Goal: Information Seeking & Learning: Learn about a topic

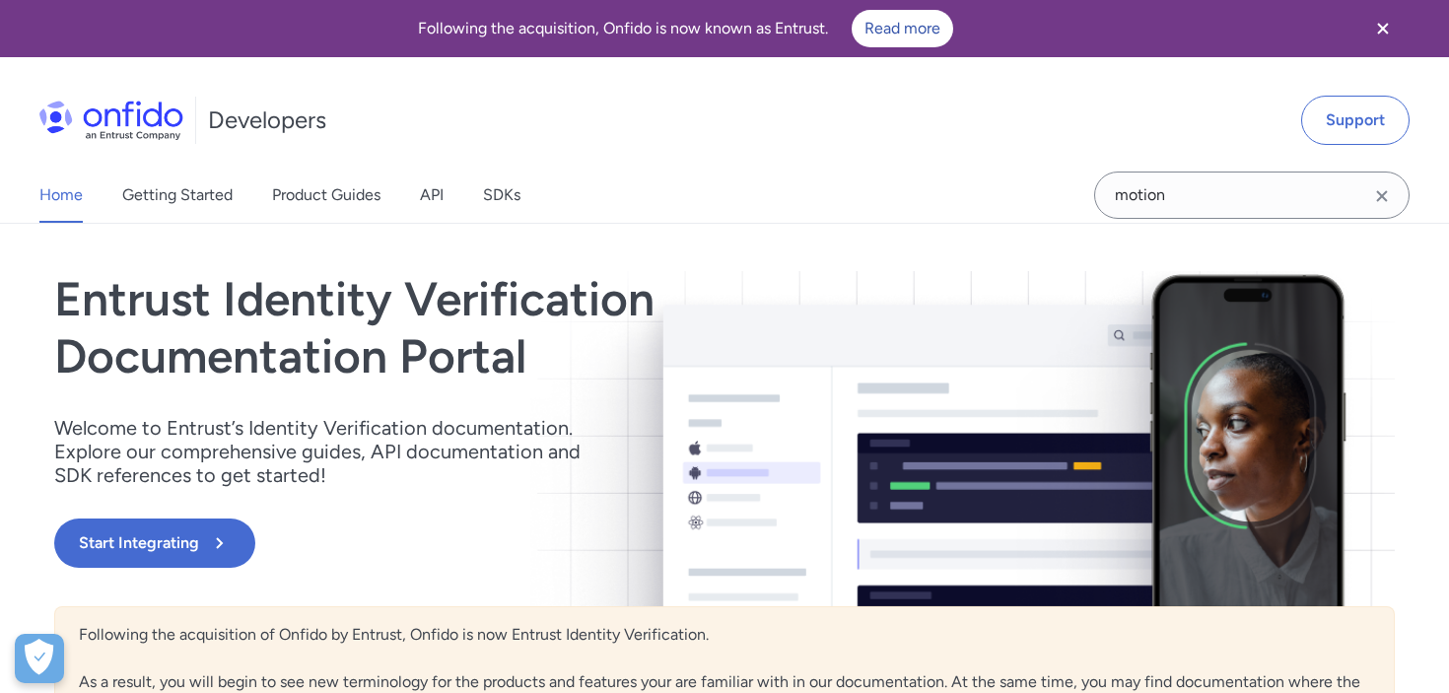
click at [1387, 196] on icon "Clear search field button" at bounding box center [1382, 196] width 24 height 24
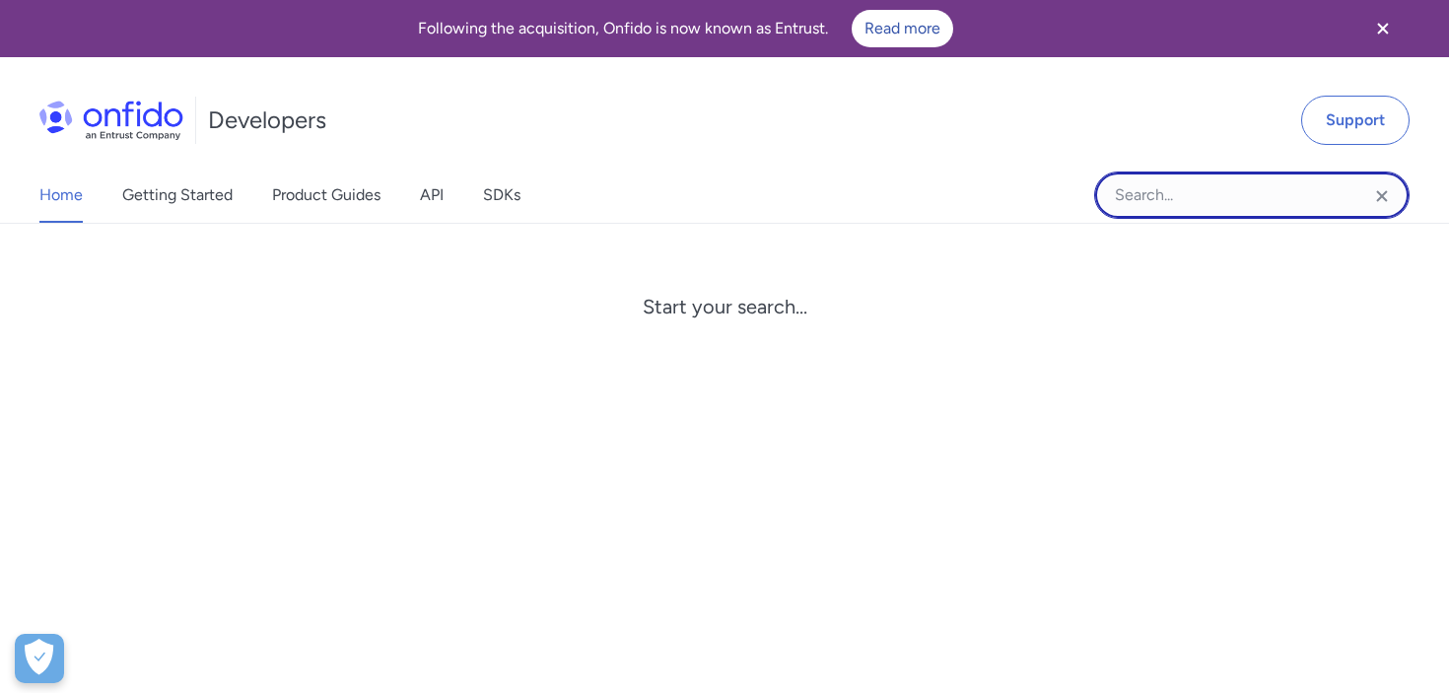
click at [1127, 193] on input "Onfido search input field" at bounding box center [1251, 195] width 315 height 47
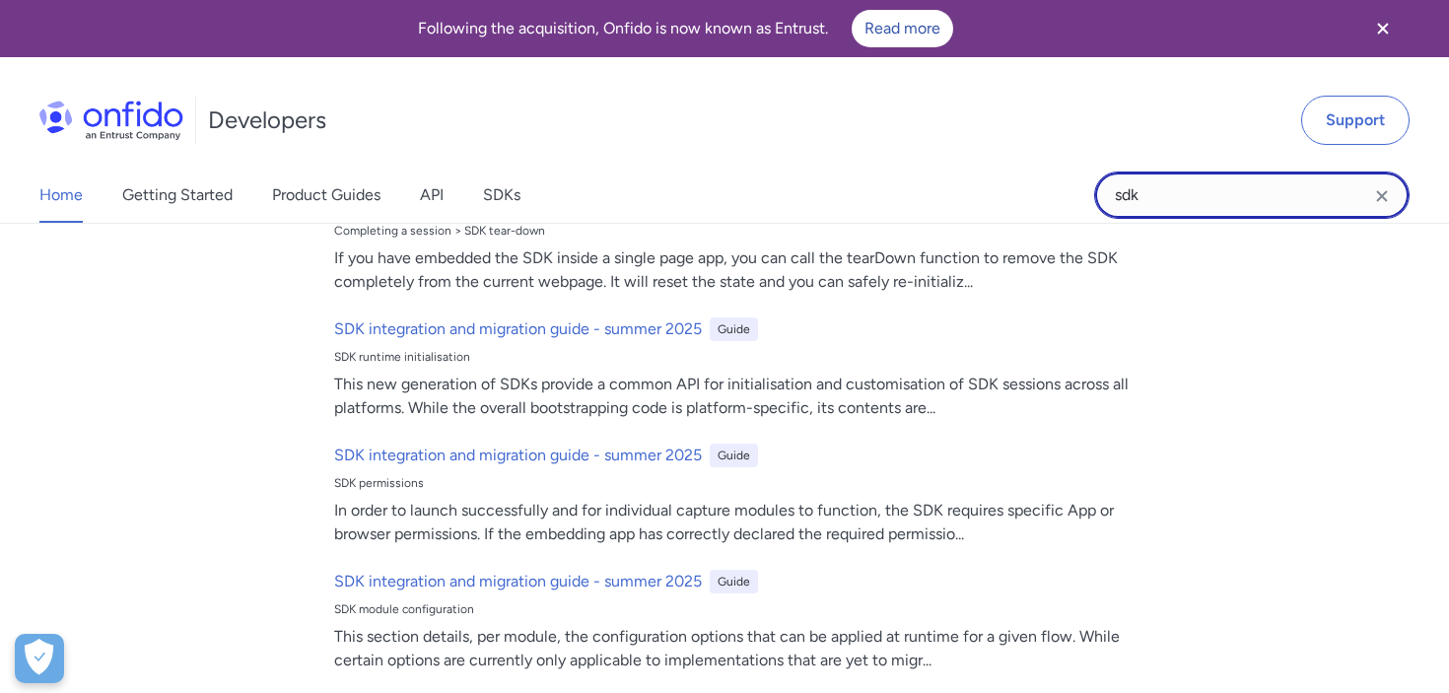
scroll to position [488, 0]
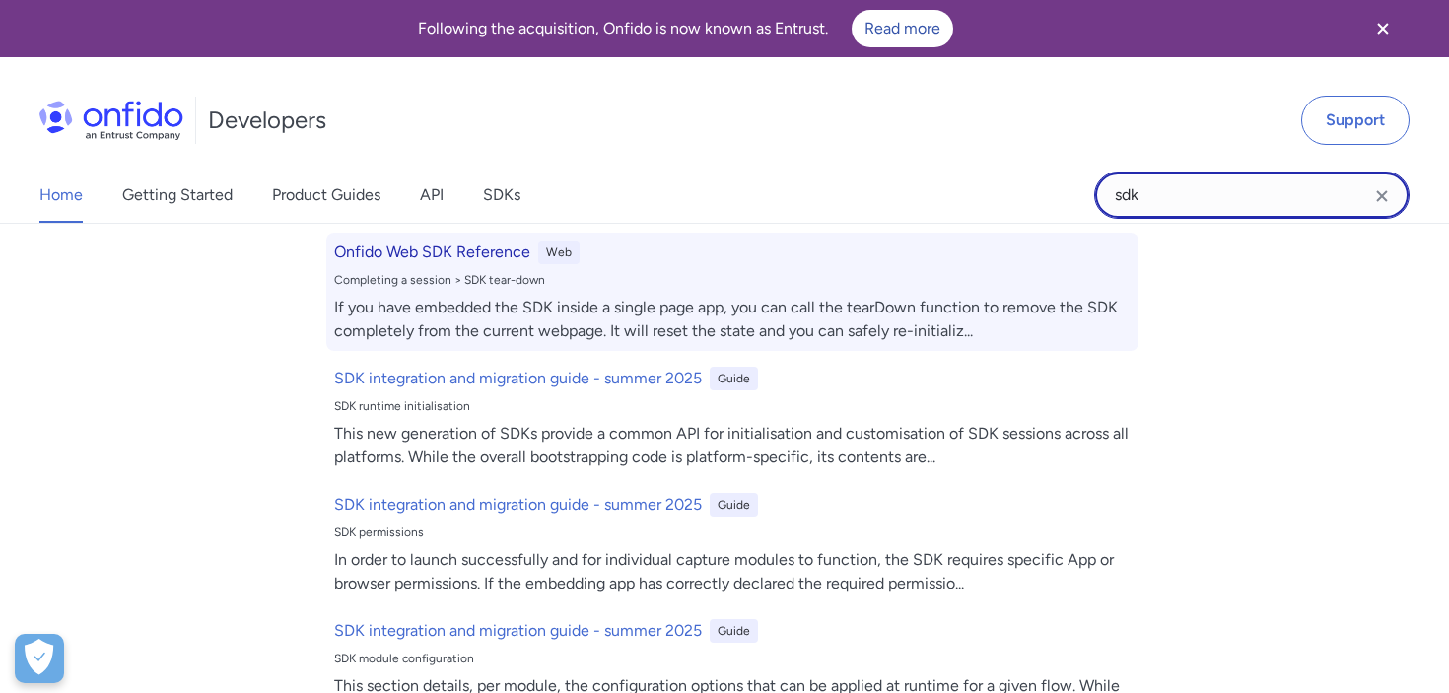
type input "sdk"
click at [450, 254] on h6 "Onfido Web SDK Reference" at bounding box center [432, 253] width 196 height 24
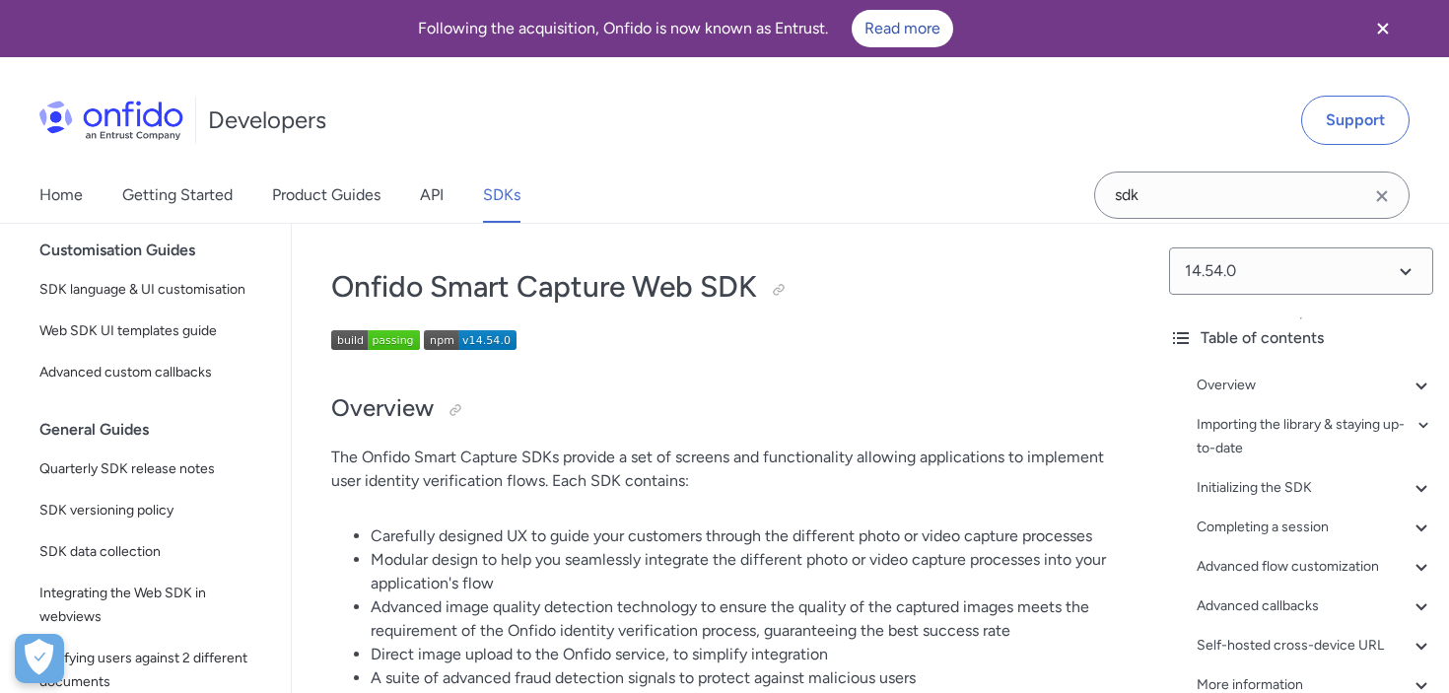
scroll to position [498, 0]
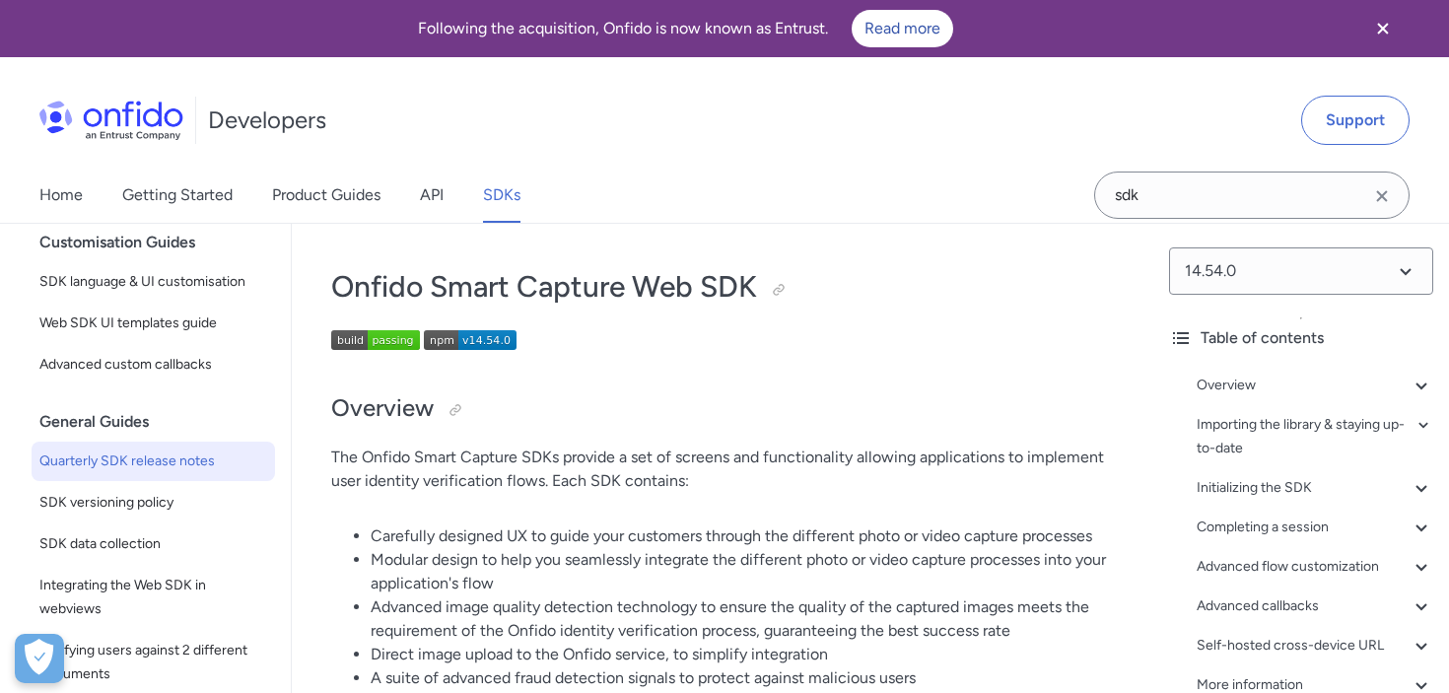
click at [170, 463] on span "Quarterly SDK release notes" at bounding box center [153, 462] width 228 height 24
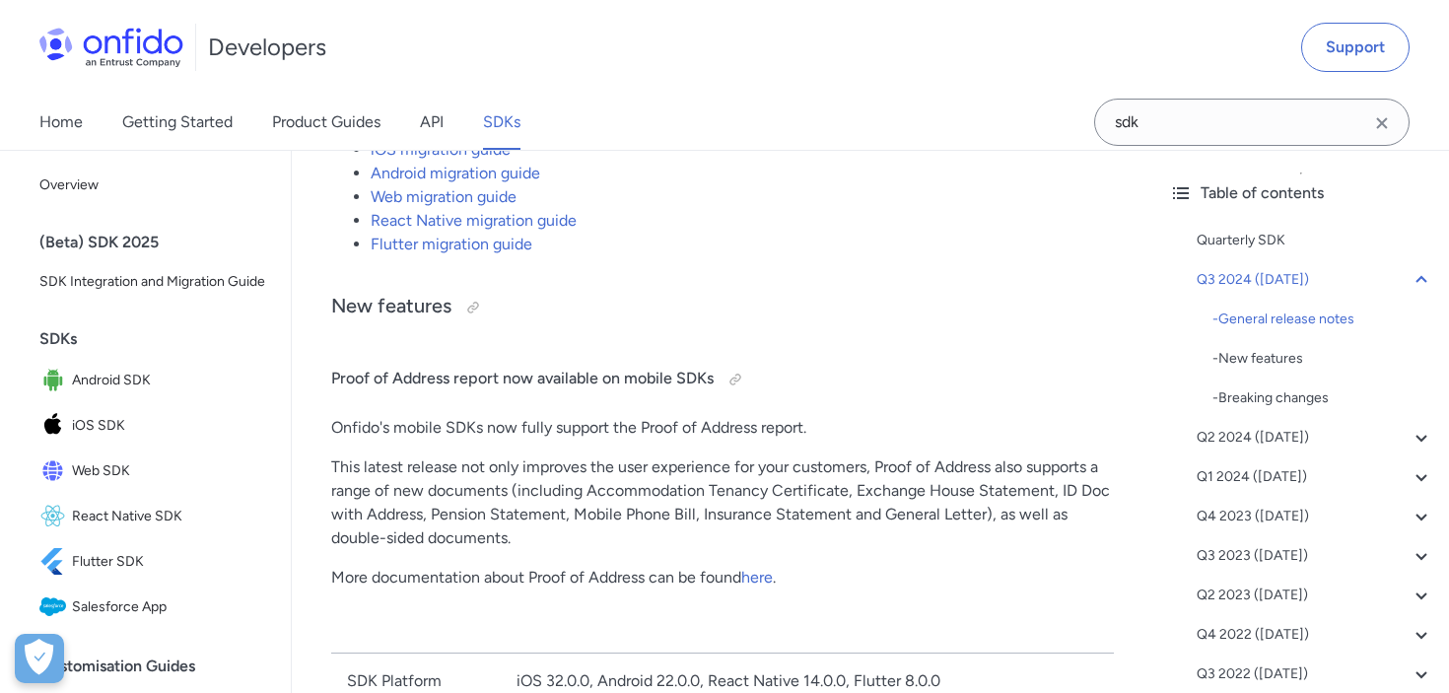
scroll to position [914, 0]
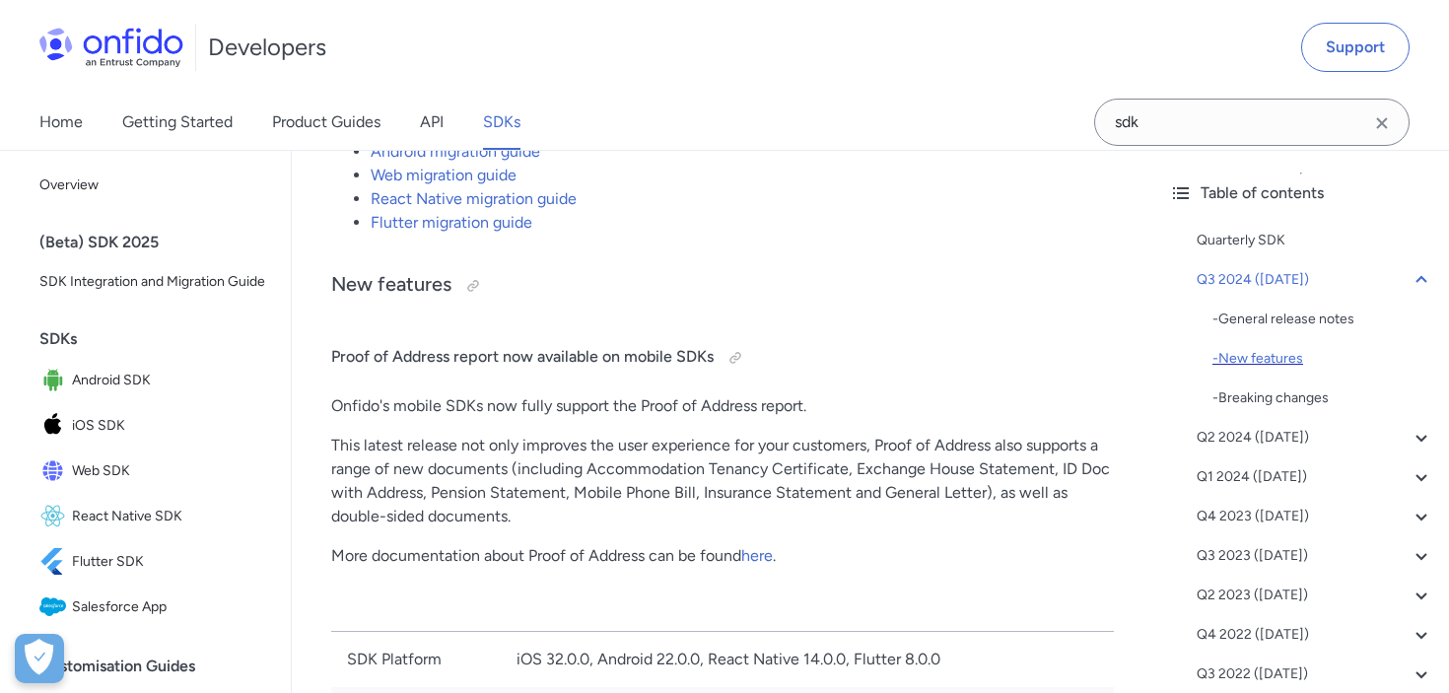
click at [1299, 360] on div "- New features" at bounding box center [1323, 359] width 221 height 24
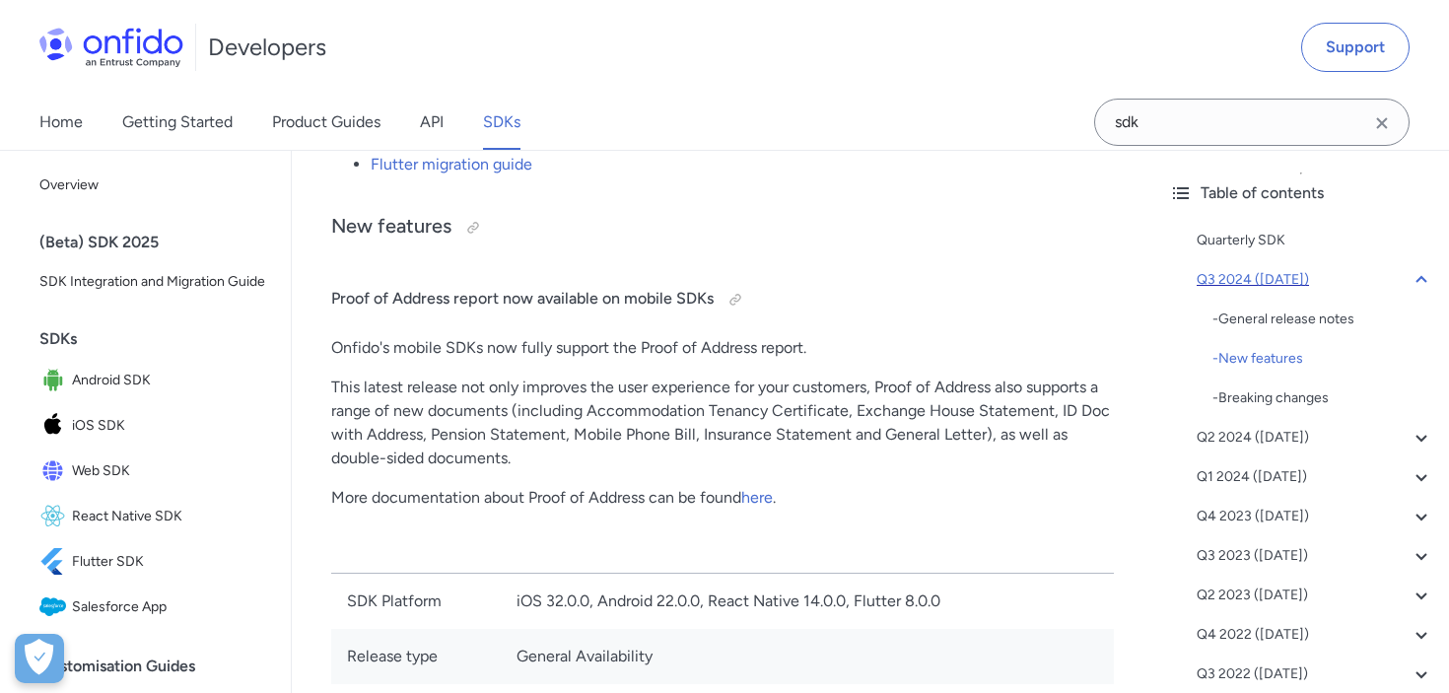
click at [1253, 284] on div "Q3 2024 ([DATE])" at bounding box center [1315, 280] width 237 height 24
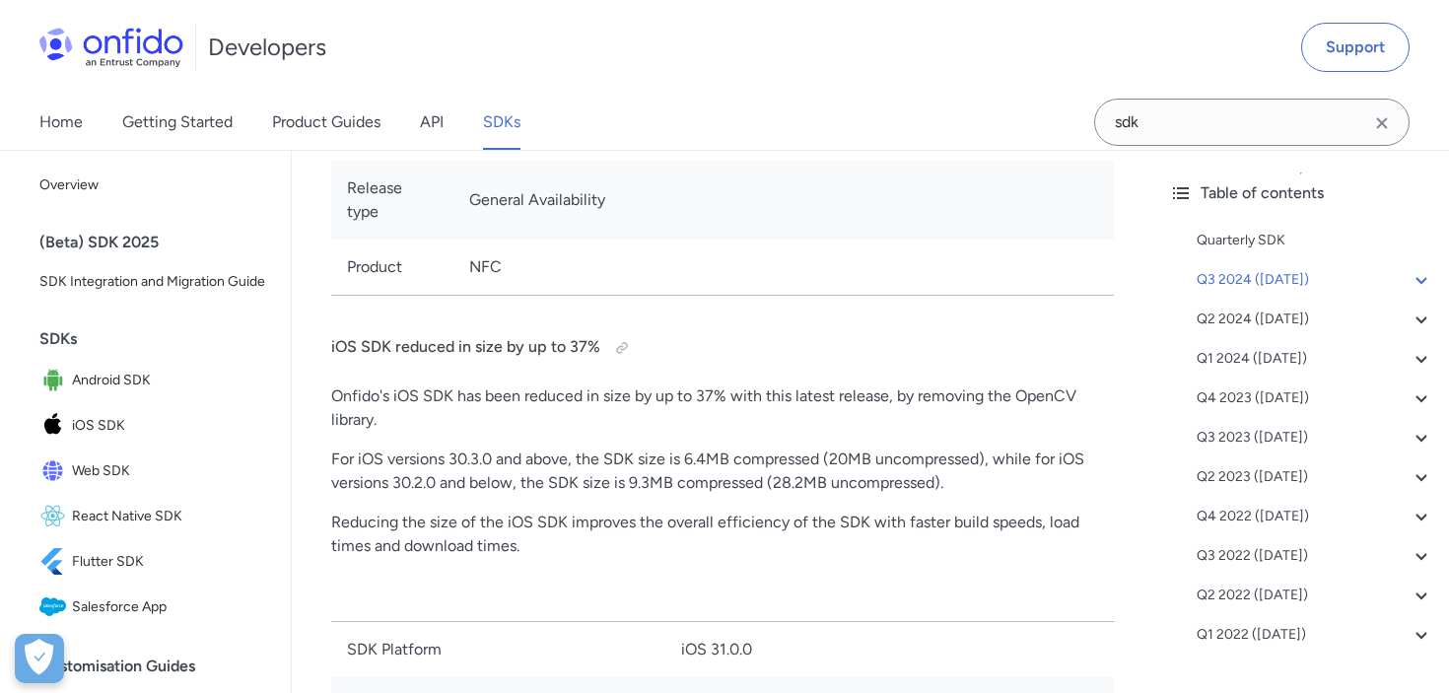
scroll to position [2113, 0]
